Goal: Contribute content

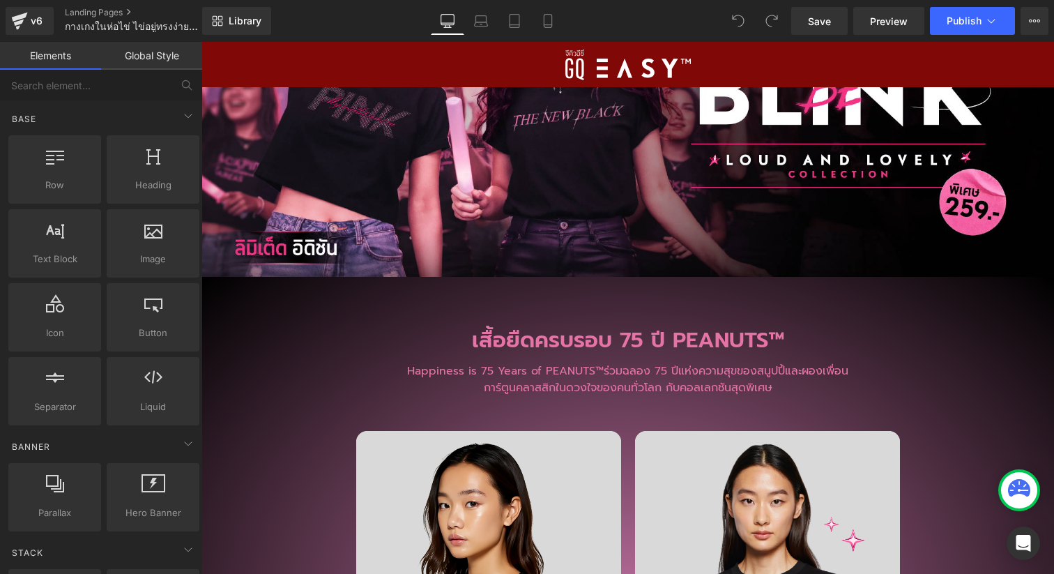
scroll to position [3736, 0]
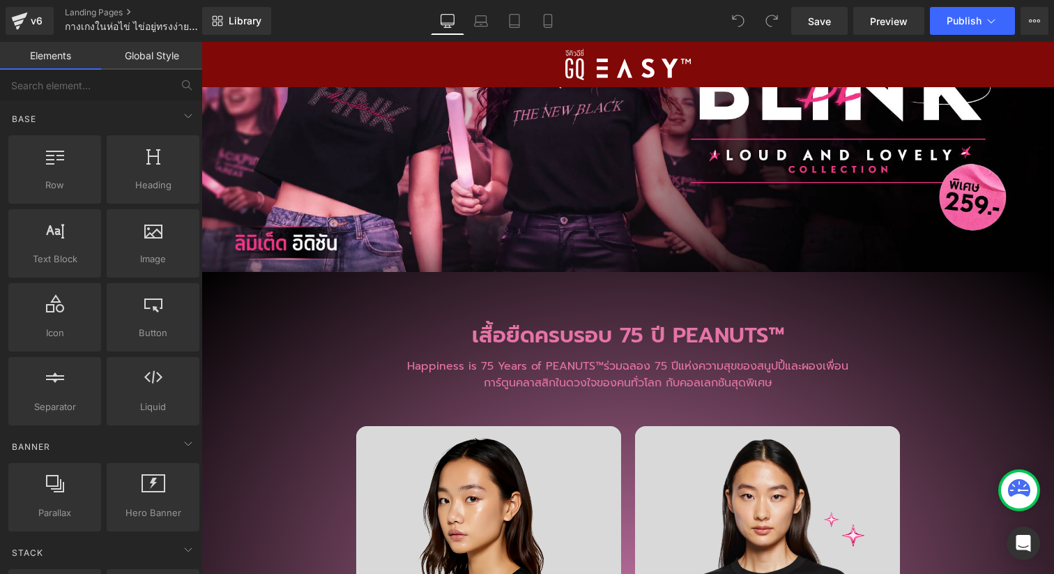
click at [573, 322] on h2 "เสื้อยืดครบรอบ 75 ปี PEANUTS™​" at bounding box center [627, 336] width 852 height 30
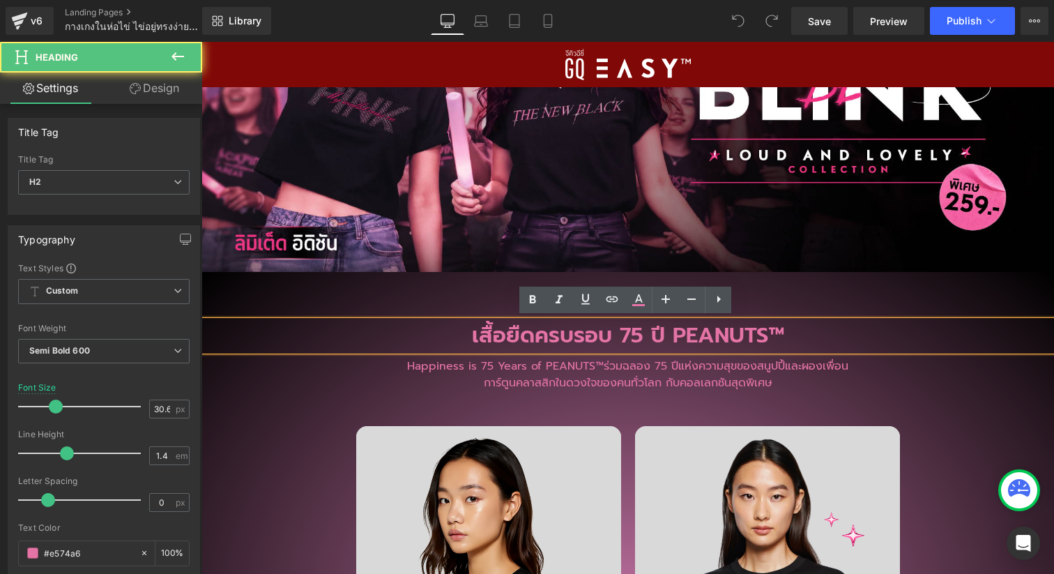
click at [741, 340] on h2 "เสื้อยืดครบรอบ 75 ปี PEANUTS™​" at bounding box center [627, 336] width 852 height 30
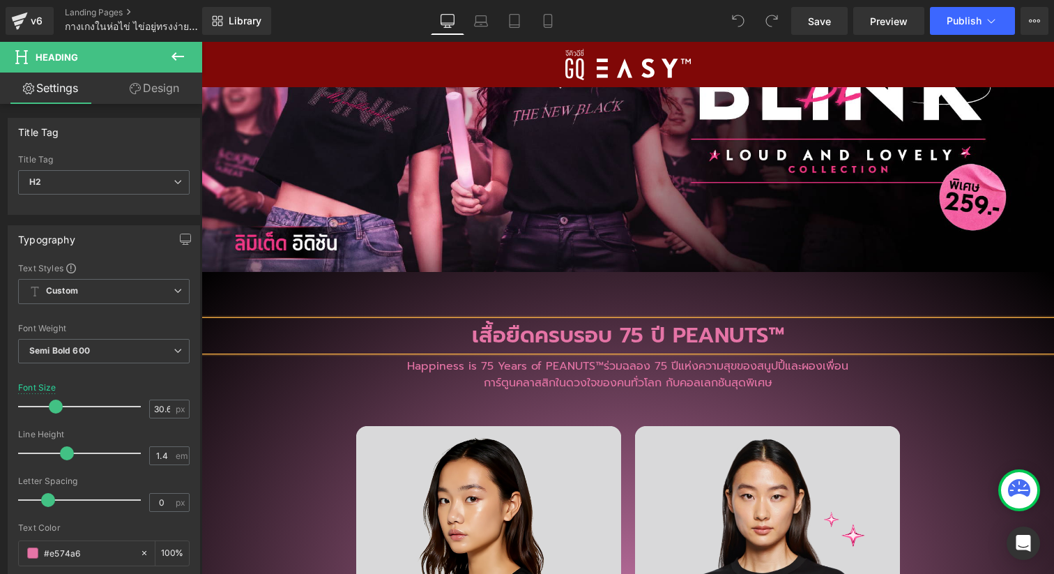
paste div
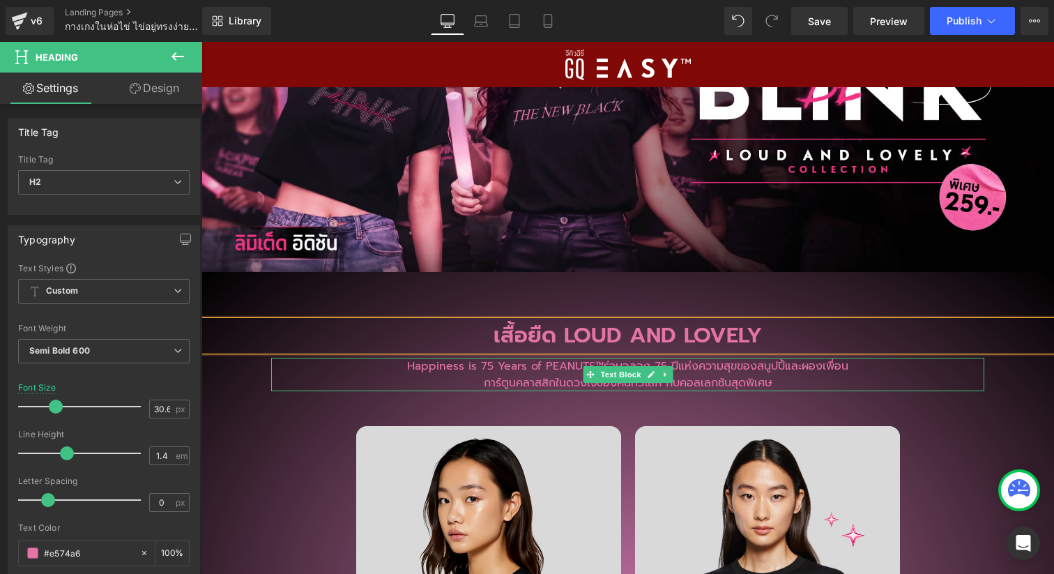
click at [436, 374] on p "การ์ตูนคลาสสิกในดวงใจของคนทั่วโลก กับคอลเลกชันสุดพิเศษ​" at bounding box center [627, 382] width 713 height 17
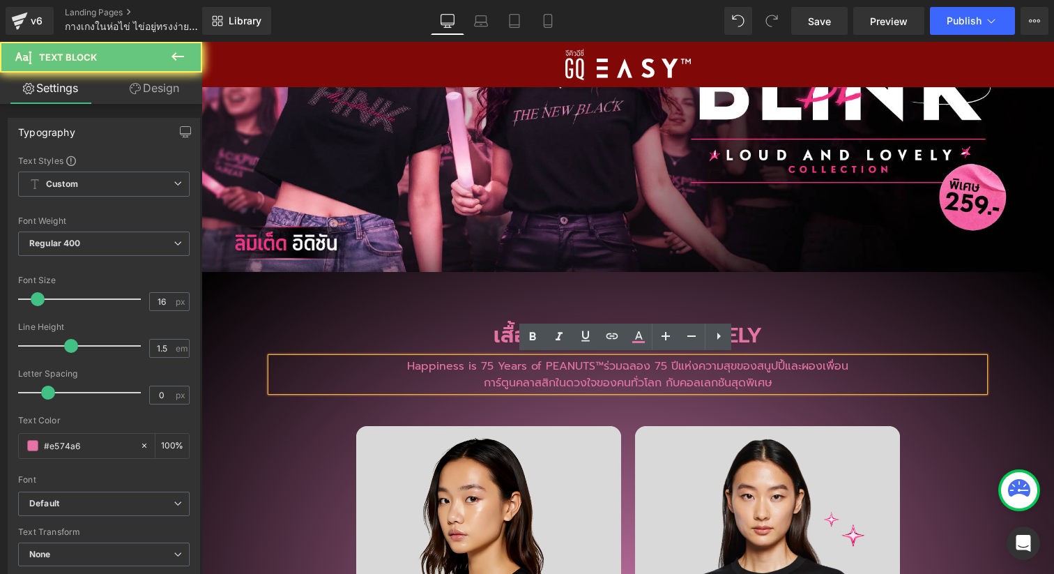
click at [449, 370] on p "Happiness is 75 Years of PEANUTS™​ ร่วมฉลอง 75 ปีแห่งความสุขของสนูปปี้และผองเพื…" at bounding box center [627, 365] width 713 height 17
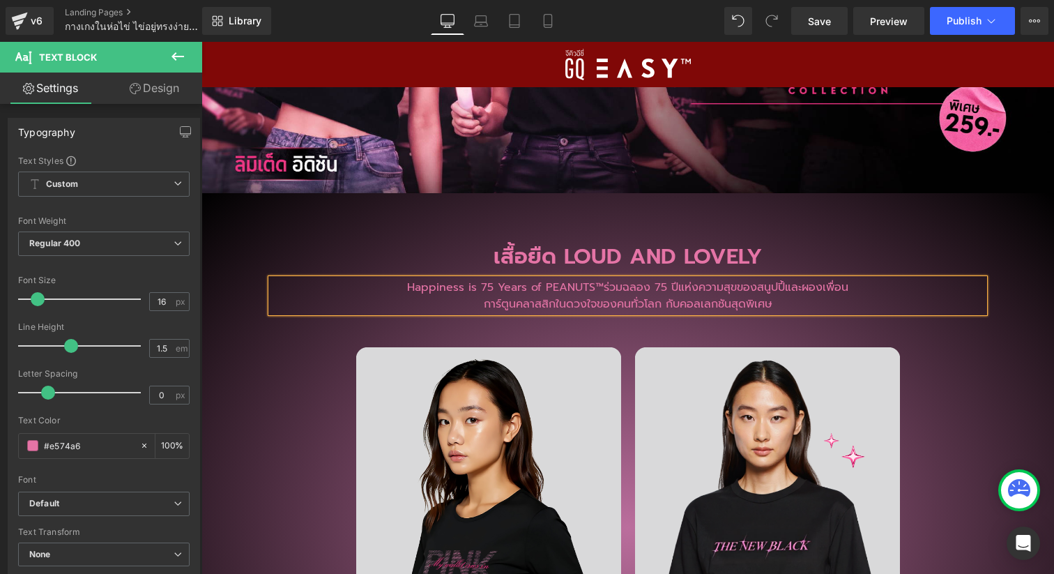
paste div
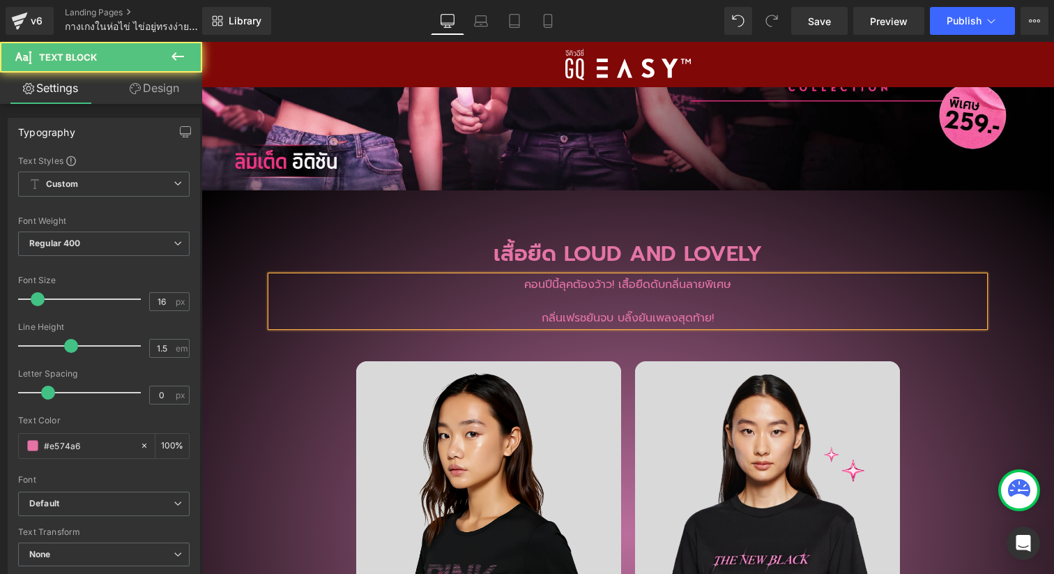
click at [531, 311] on p "กลิ่นเฟรชยันจบ บลิ๊งยันเพลงสุดท้าย!​" at bounding box center [627, 317] width 713 height 17
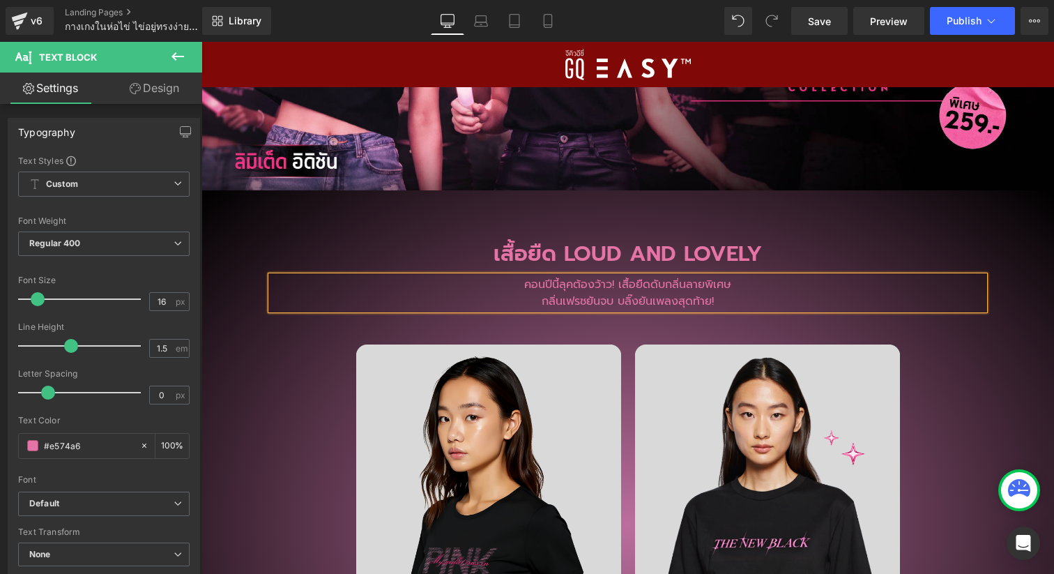
click at [1012, 390] on div "เสื้อยืด LOUD AND LOVELY​ Heading คอนปีนี้ลุคต้องว้าว! เสื้อยืดดับกลิ่นลายพิเศษ…" at bounding box center [627, 531] width 852 height 641
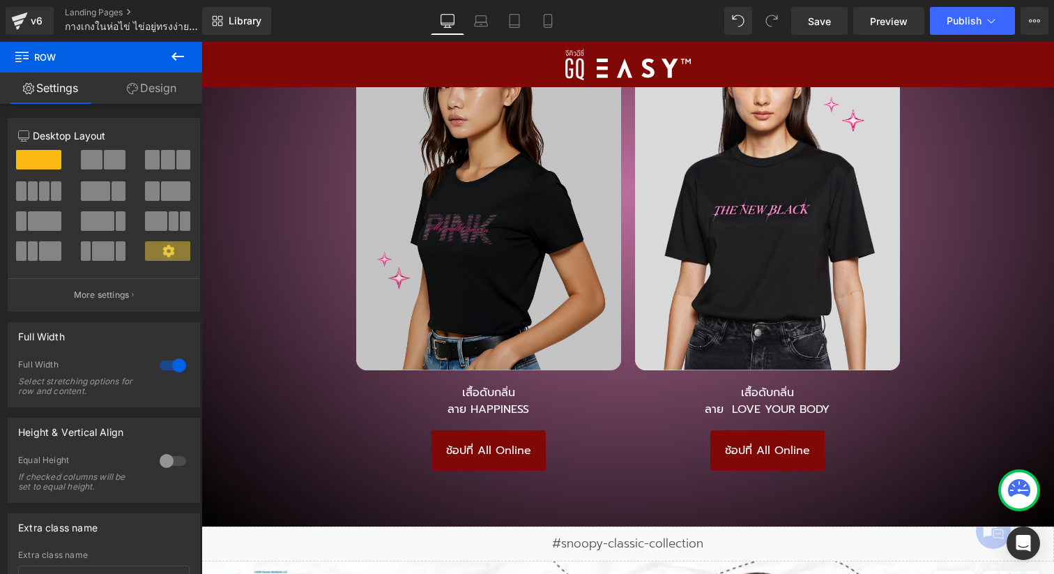
scroll to position [4204, 0]
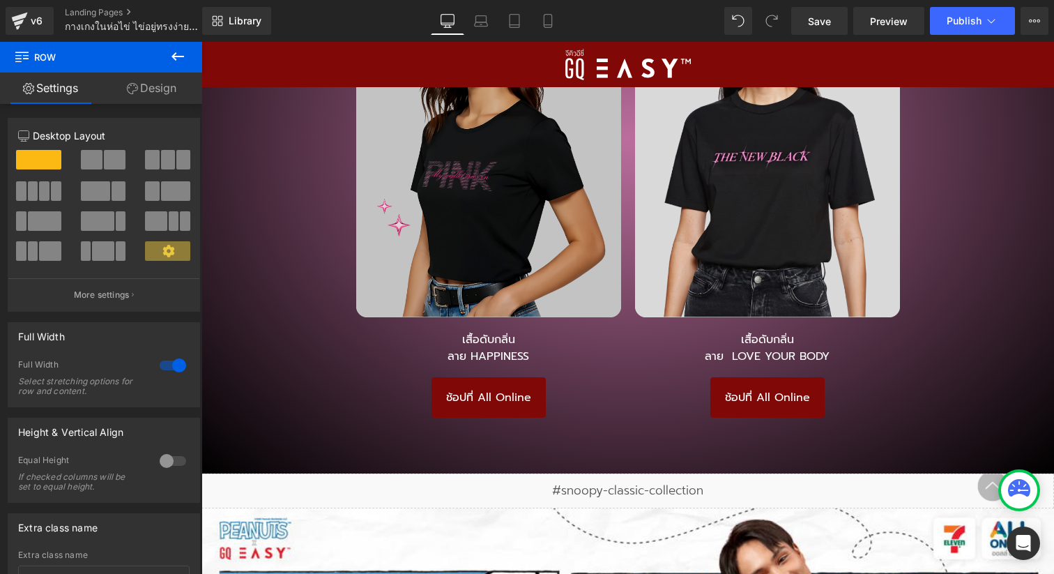
click at [518, 199] on img at bounding box center [488, 137] width 265 height 359
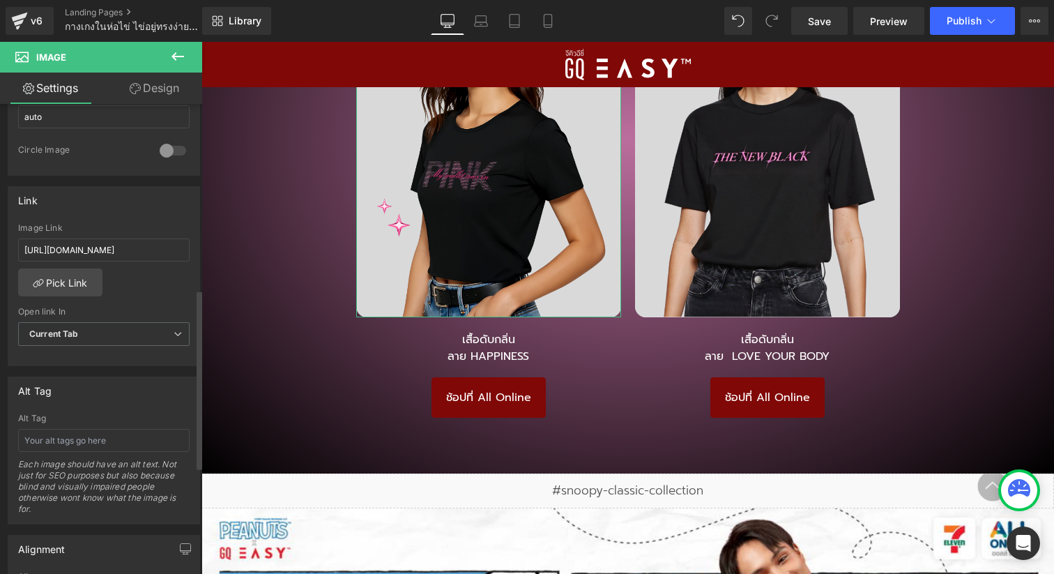
scroll to position [470, 0]
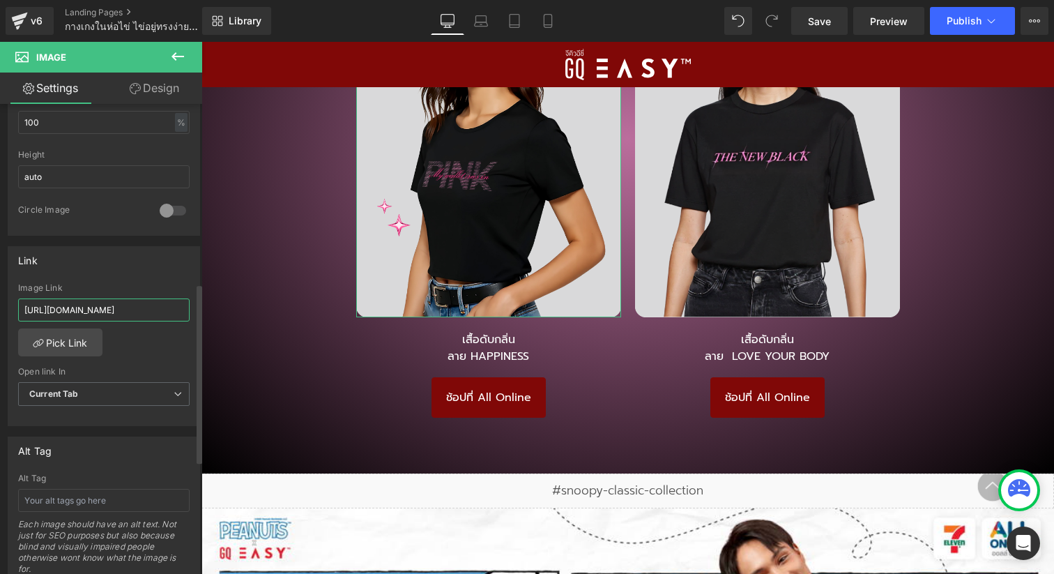
click at [111, 307] on input "[URL][DOMAIN_NAME]" at bounding box center [103, 309] width 171 height 23
paste input "9%80%E0%B8%AA%E0%B8%B7%E0%B9%89%E0%B8%AD%E0%B8%A2%E0%B8%B7%E0%B8%94%E0%B8%97%E0…"
type input "[URL][DOMAIN_NAME]"
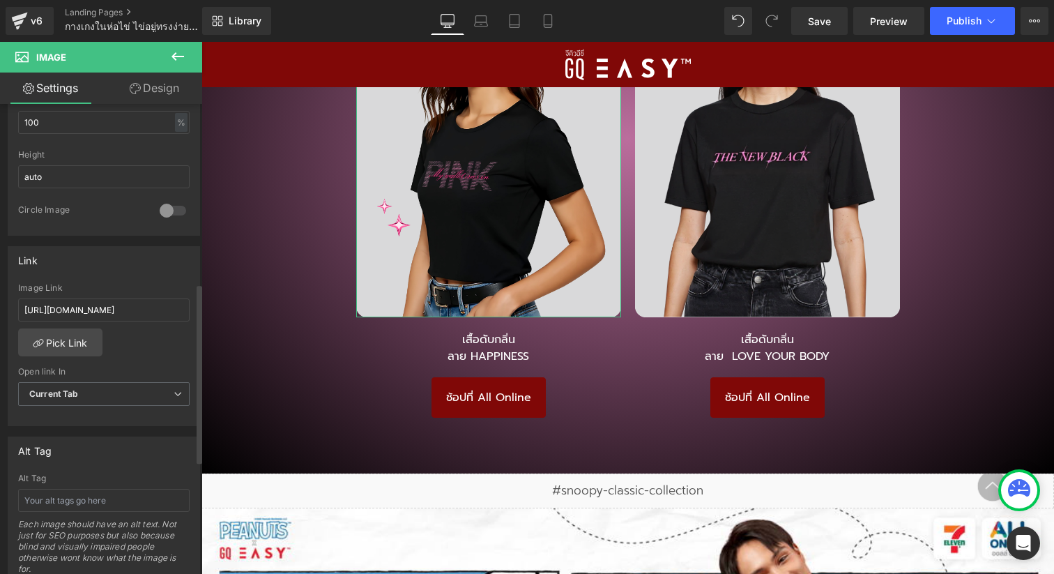
click at [144, 283] on div "Image Link" at bounding box center [103, 288] width 171 height 10
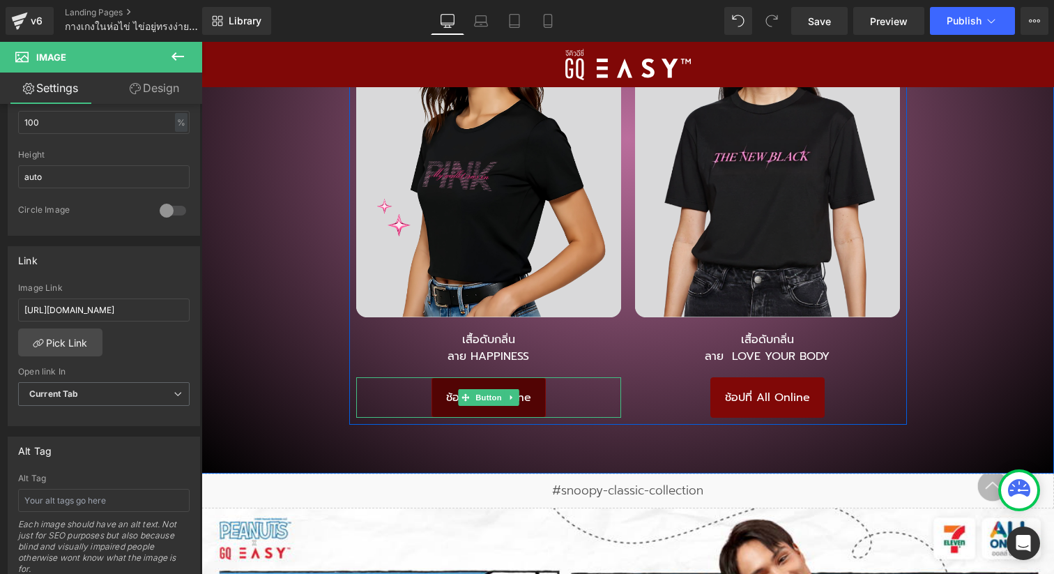
click at [528, 406] on link "ช้อปที่ All Online" at bounding box center [488, 397] width 114 height 40
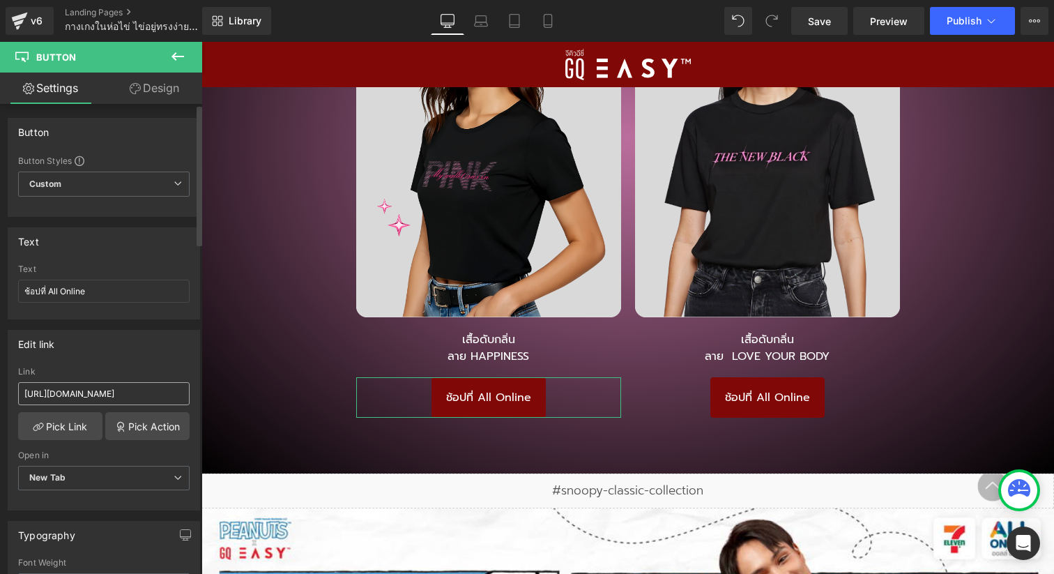
click at [100, 390] on input "[URL][DOMAIN_NAME]" at bounding box center [103, 393] width 171 height 23
type input "[URL][DOMAIN_NAME]"
click at [169, 360] on div "Edit link [URL][DOMAIN_NAME] Link [URL][DOMAIN_NAME] Pick Link Pick Action Curr…" at bounding box center [104, 420] width 192 height 180
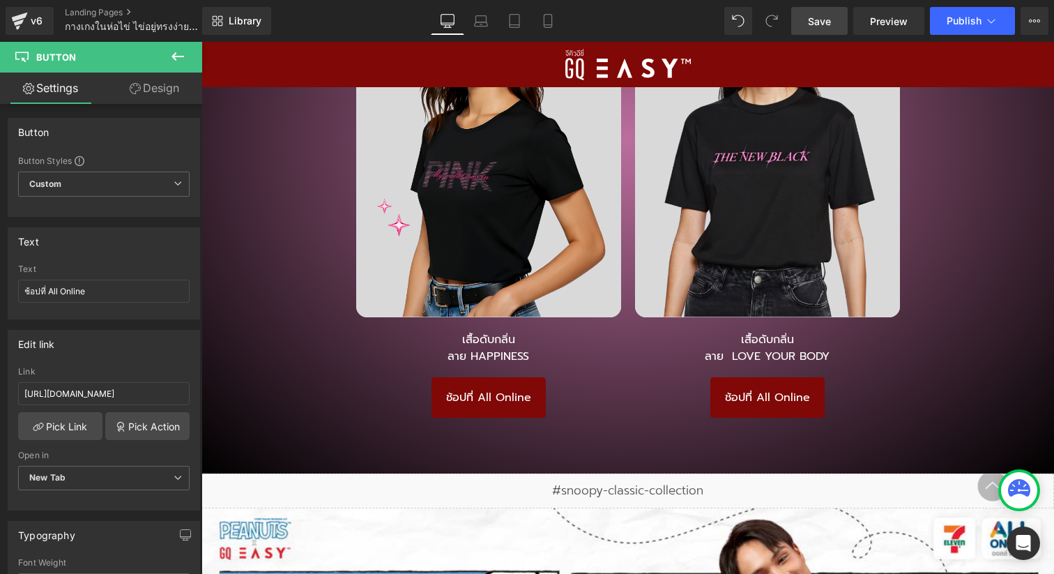
click at [826, 31] on link "Save" at bounding box center [819, 21] width 56 height 28
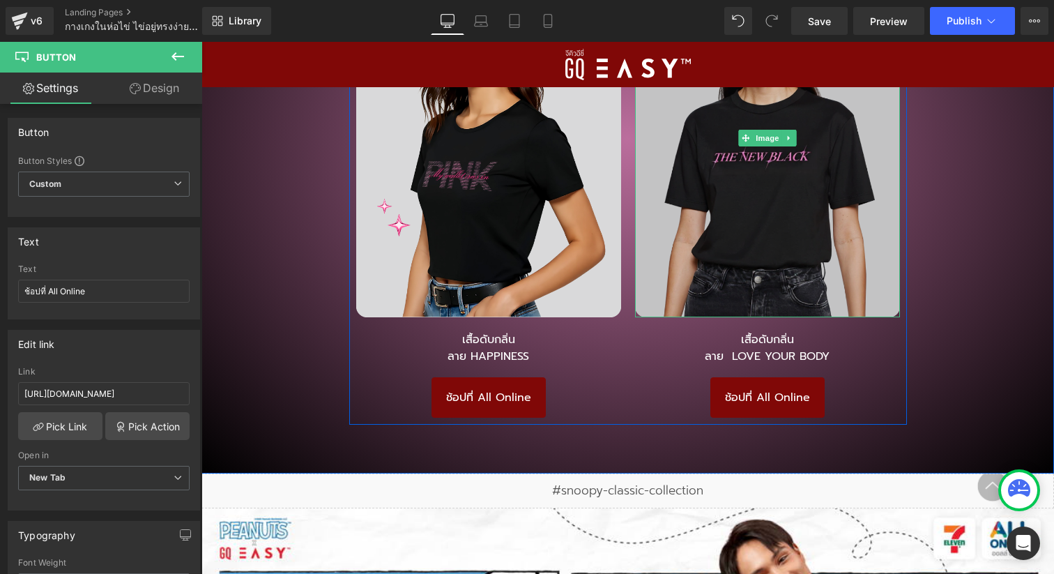
click at [783, 272] on img at bounding box center [767, 137] width 265 height 359
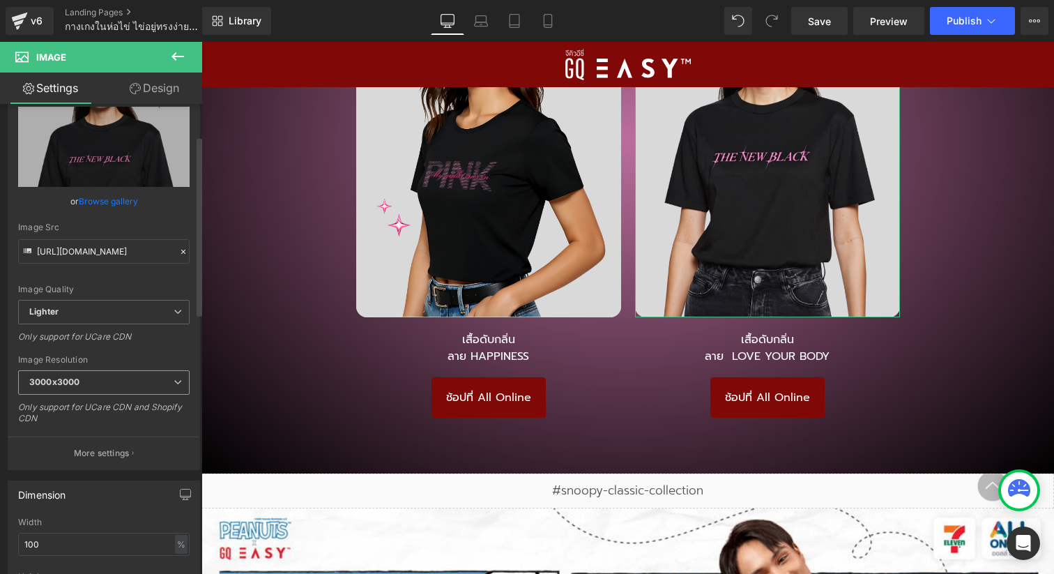
scroll to position [279, 0]
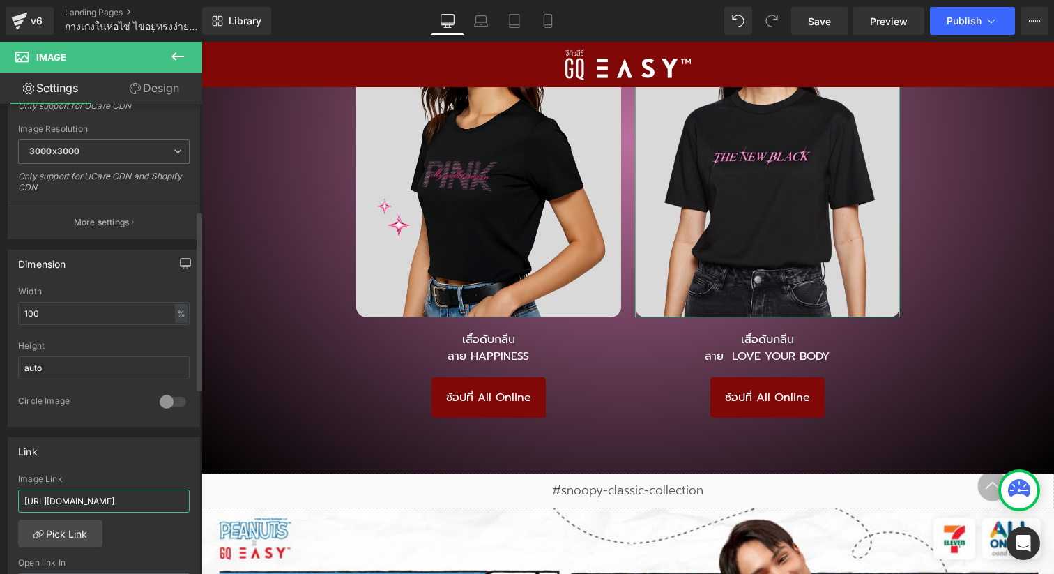
click at [111, 492] on input "[URL][DOMAIN_NAME]" at bounding box center [103, 500] width 171 height 23
paste input "9%80%E0%B8%AA%E0%B8%B7%E0%B9%89%E0%B8%AD%E0%B8%A2%E0%B8%B7%E0%B8%94%E0%B8%97%E0…"
type input "[URL][DOMAIN_NAME]"
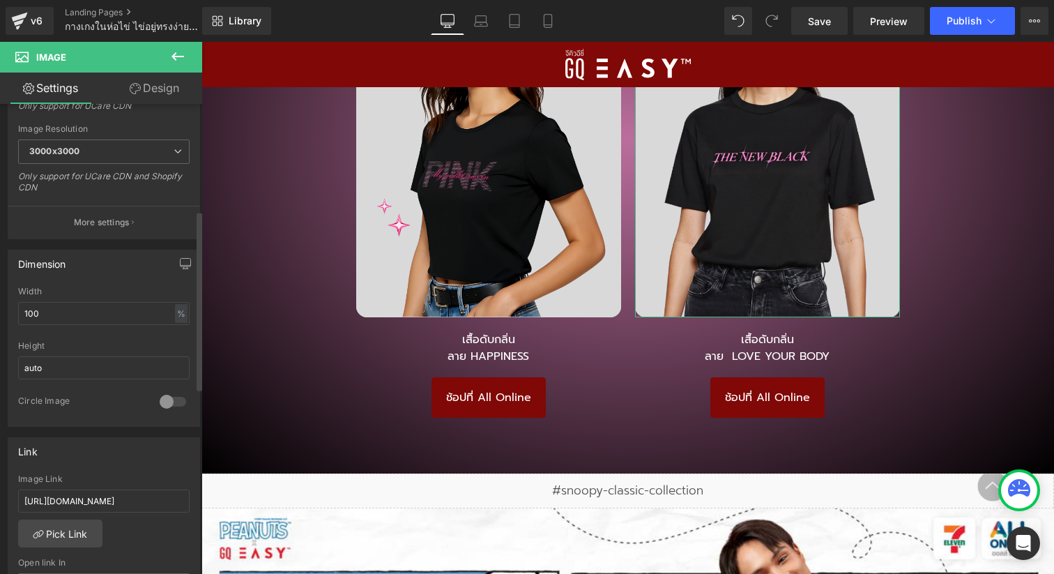
click at [157, 461] on div "Link" at bounding box center [103, 451] width 191 height 26
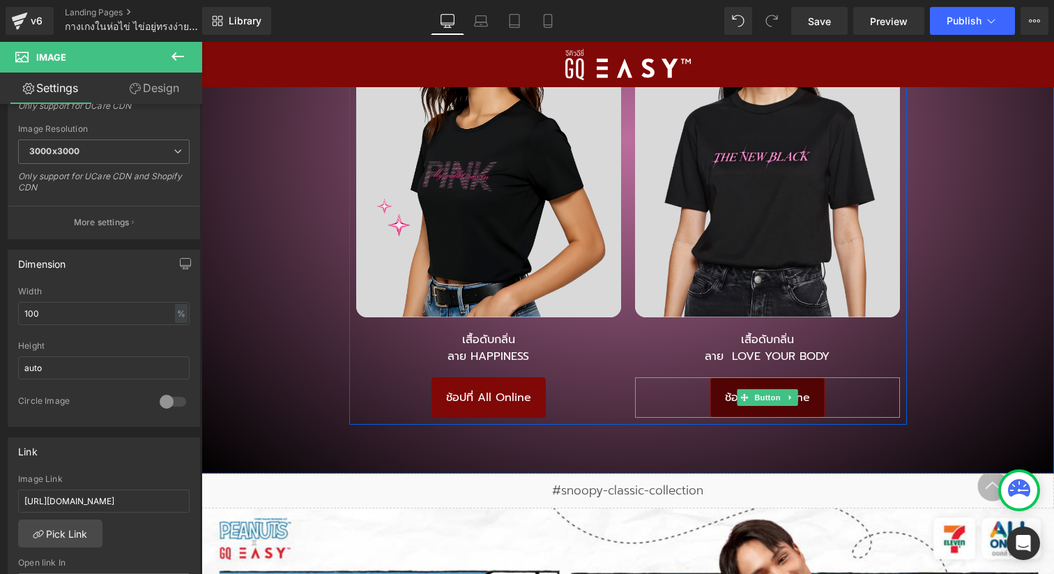
click at [728, 383] on link "ช้อปที่ All Online" at bounding box center [767, 397] width 114 height 40
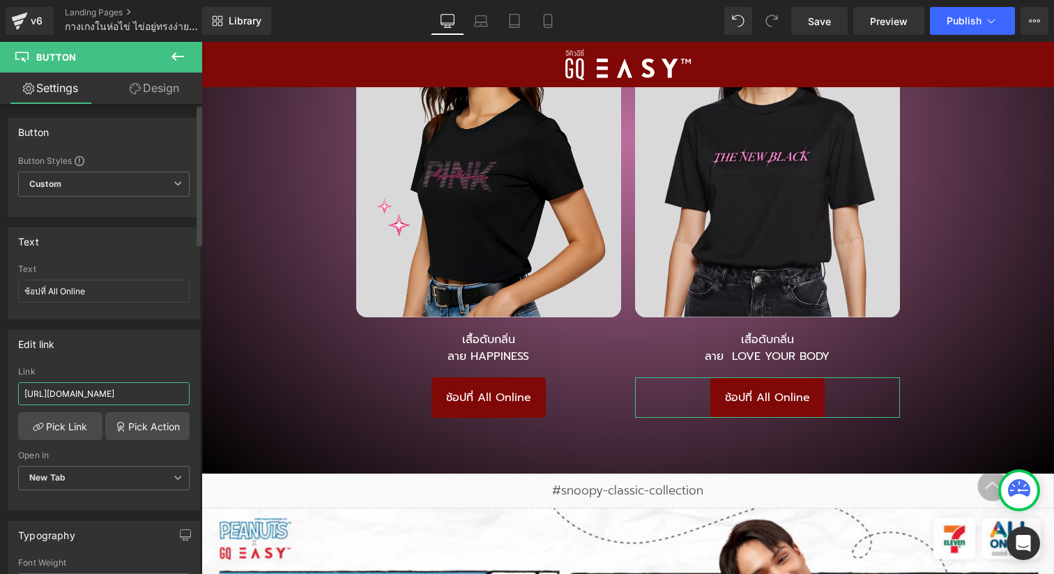
click at [111, 397] on input "[URL][DOMAIN_NAME]" at bounding box center [103, 393] width 171 height 23
paste input "p/GQ-EASY-%E0%B9%80%E0%B8%AA%E0%B8%B7%E0%B9%89%E0%B8%AD%E0%B8%A2%E0%B8%B7%E0%B8…"
type input "[URL][DOMAIN_NAME]"
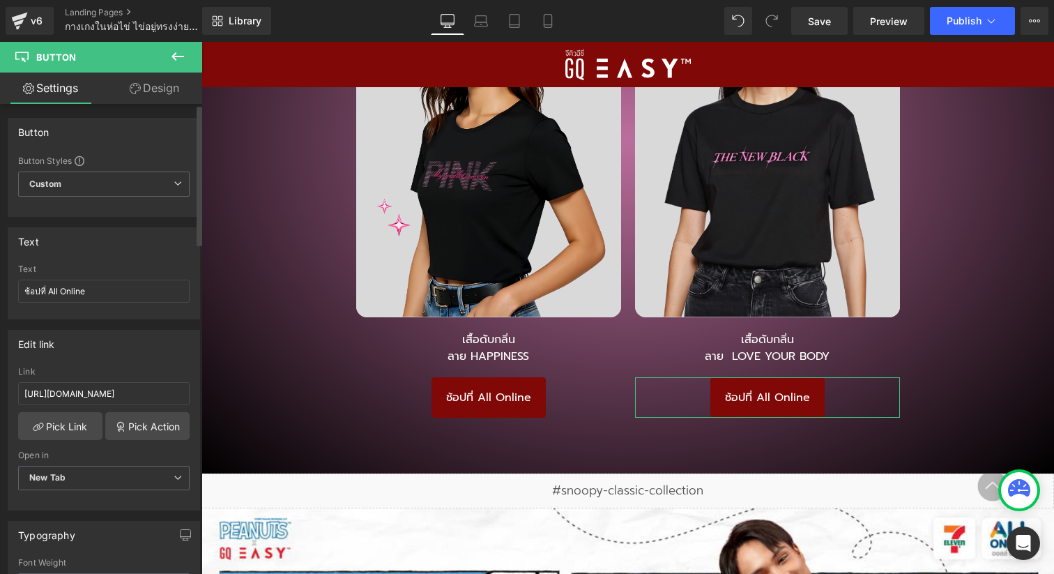
click at [123, 360] on div "Edit link [URL][DOMAIN_NAME] Link [URL][DOMAIN_NAME] Pick Link Pick Action Curr…" at bounding box center [104, 420] width 192 height 180
click at [814, 24] on span "Save" at bounding box center [819, 21] width 23 height 15
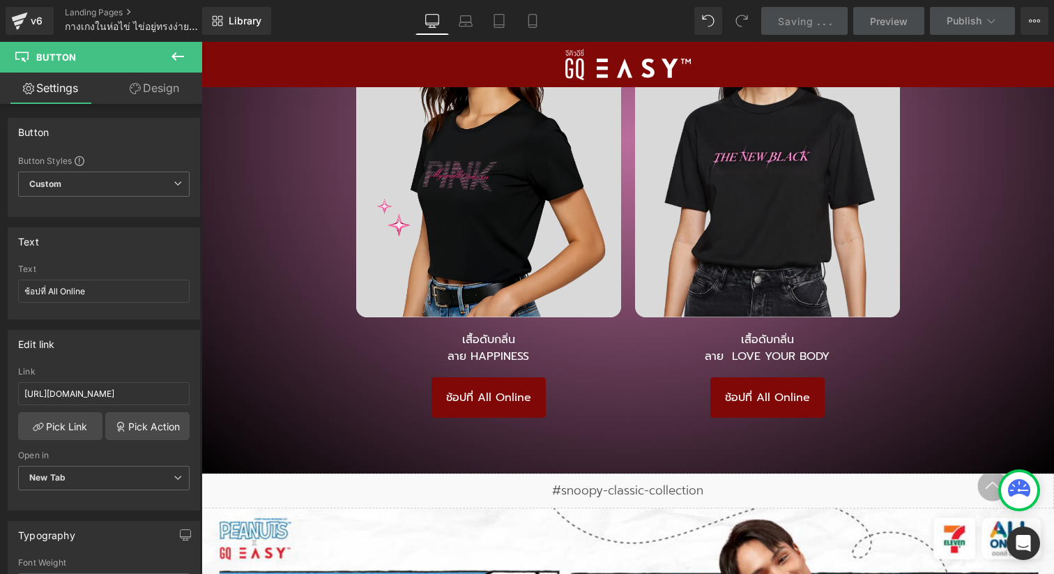
scroll to position [3865, 0]
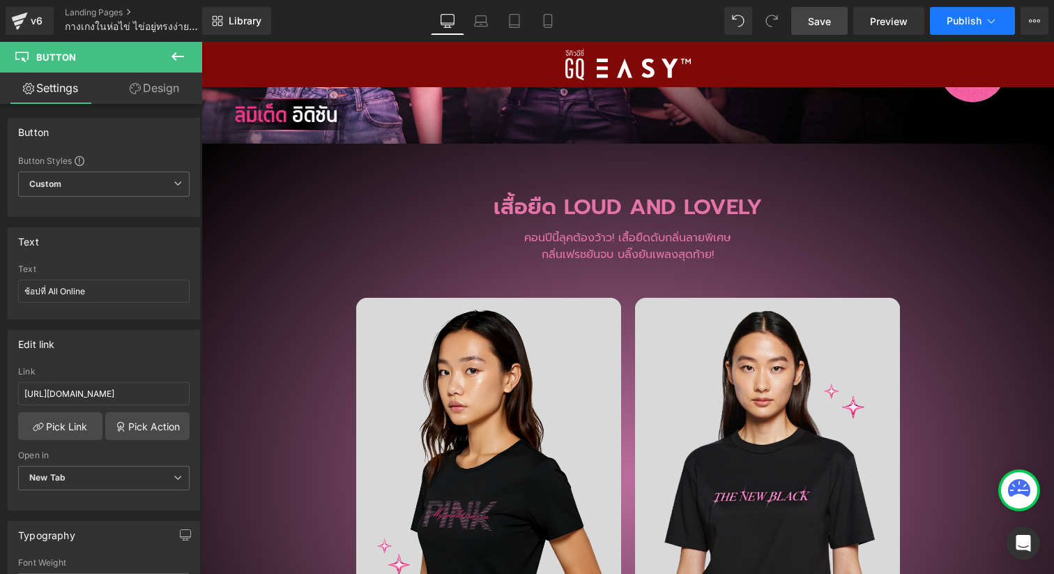
click at [955, 22] on span "Publish" at bounding box center [963, 20] width 35 height 11
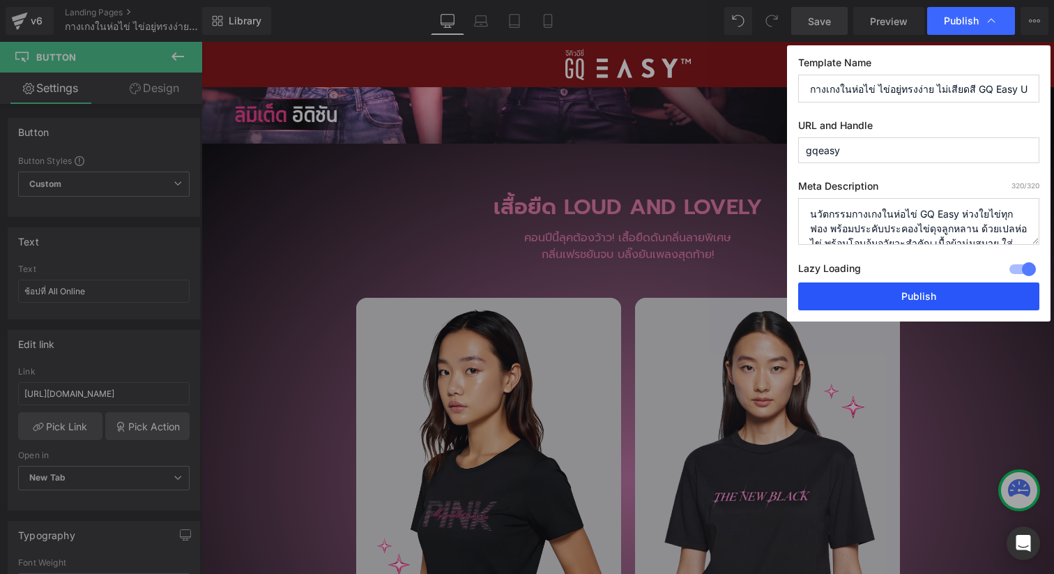
drag, startPoint x: 732, startPoint y: 255, endPoint x: 933, endPoint y: 297, distance: 205.7
click at [933, 297] on button "Publish" at bounding box center [918, 296] width 241 height 28
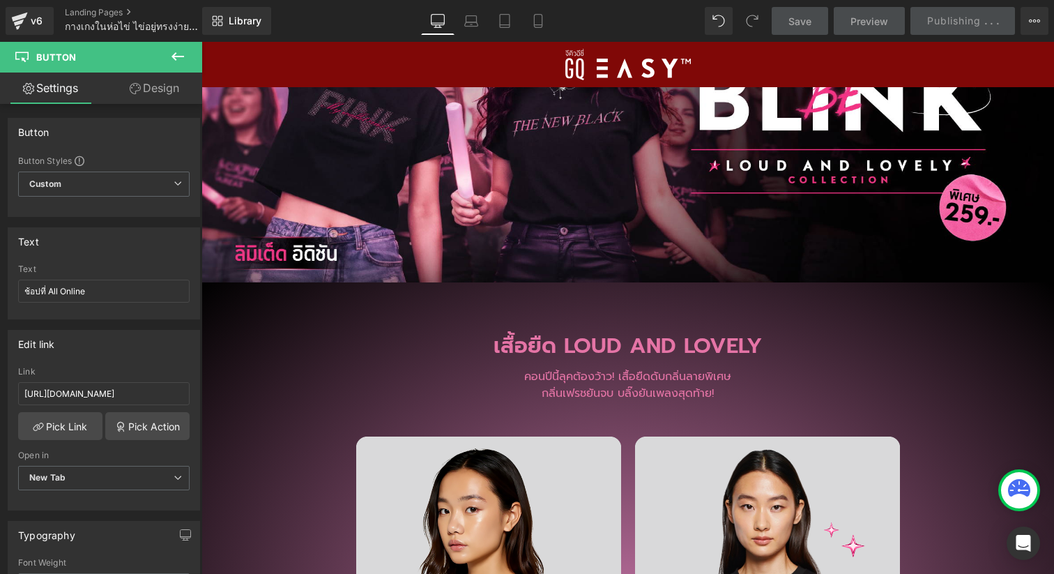
scroll to position [3723, 0]
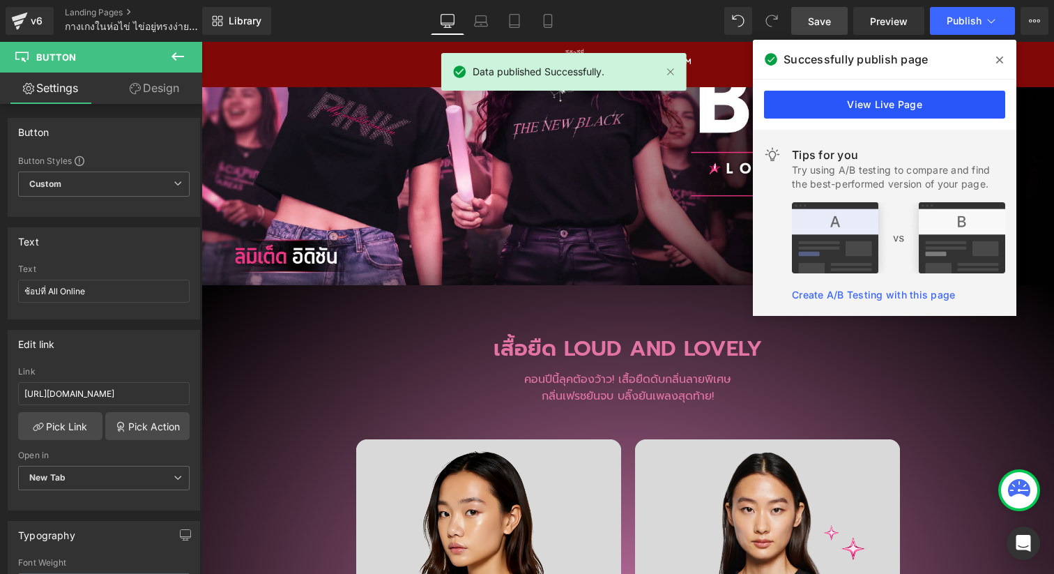
click at [929, 105] on link "View Live Page" at bounding box center [884, 105] width 241 height 28
